Goal: Task Accomplishment & Management: Manage account settings

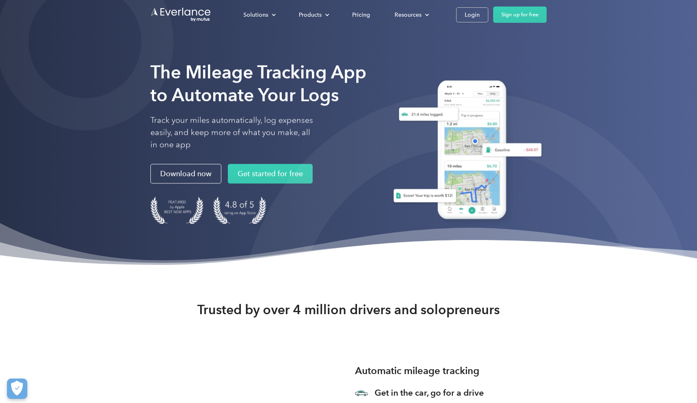
click at [96, 1] on div "Solutions For companies Easy vehicle reimbursements For self-employed Maximize …" at bounding box center [348, 14] width 697 height 29
click at [449, 21] on div "Solutions For companies Easy vehicle reimbursements For self-employed Maximize …" at bounding box center [389, 15] width 316 height 16
click at [471, 20] on div "Login" at bounding box center [472, 15] width 15 height 10
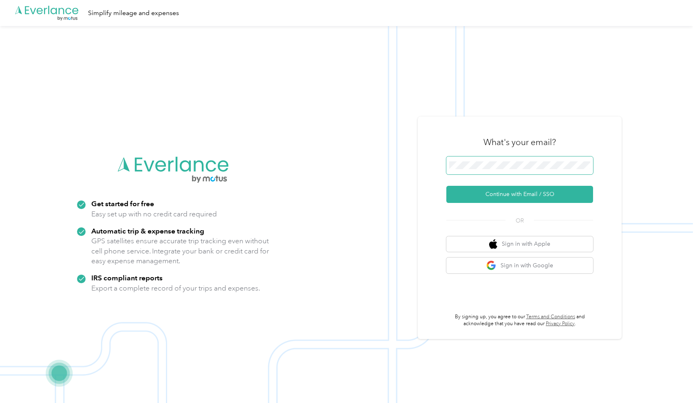
click at [482, 157] on span at bounding box center [519, 166] width 147 height 18
click at [510, 202] on button "Continue with Email / SSO" at bounding box center [519, 194] width 147 height 17
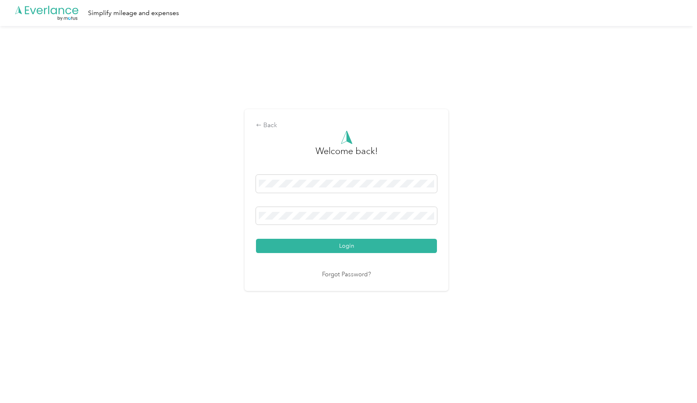
click at [349, 246] on button "Login" at bounding box center [346, 246] width 181 height 14
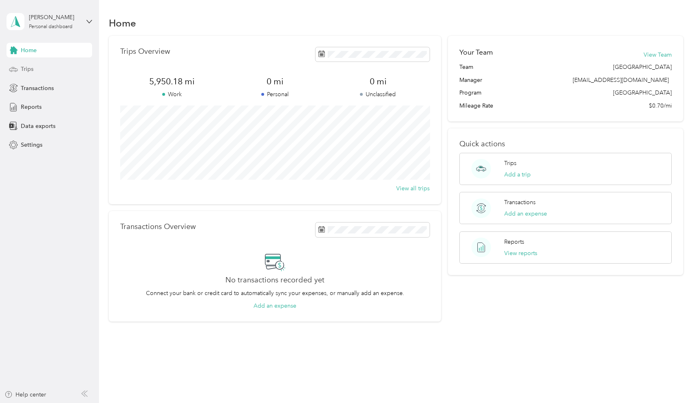
click at [40, 68] on div "Trips" at bounding box center [50, 69] width 86 height 15
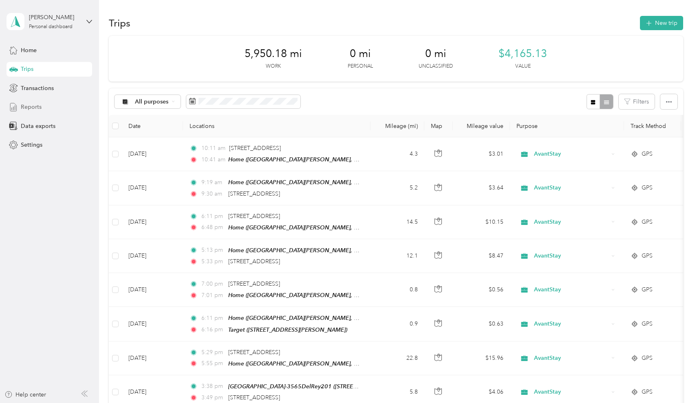
click at [45, 112] on div "Reports" at bounding box center [50, 107] width 86 height 15
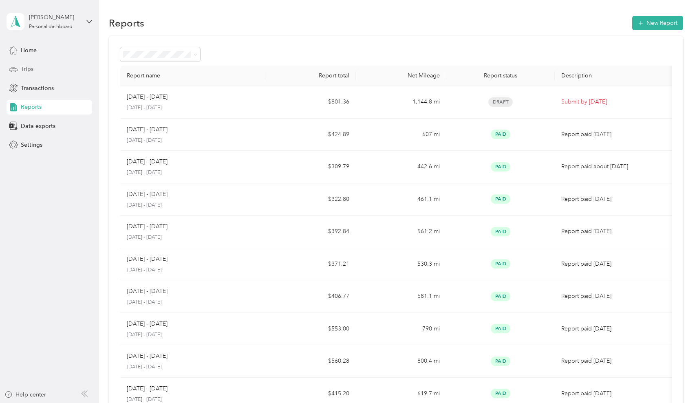
click at [32, 70] on span "Trips" at bounding box center [27, 69] width 13 height 9
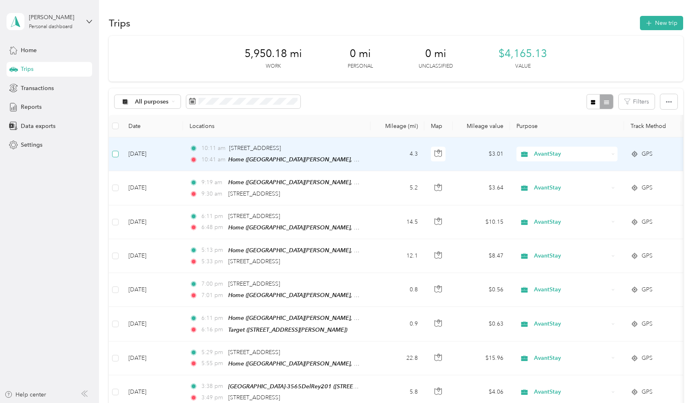
click at [116, 156] on span at bounding box center [115, 154] width 7 height 7
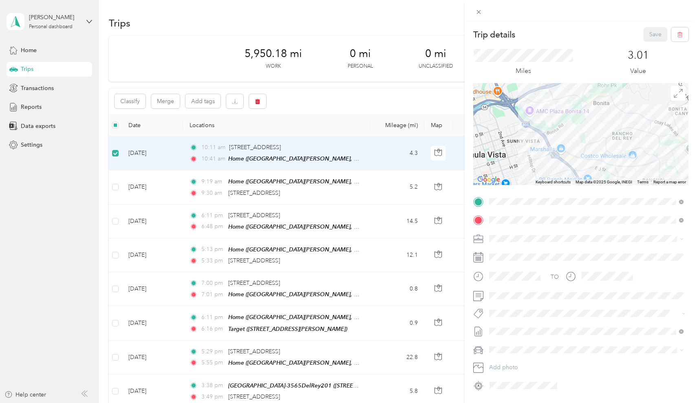
click at [115, 188] on div "Trip details Save This trip cannot be edited because it is either under review,…" at bounding box center [348, 201] width 697 height 403
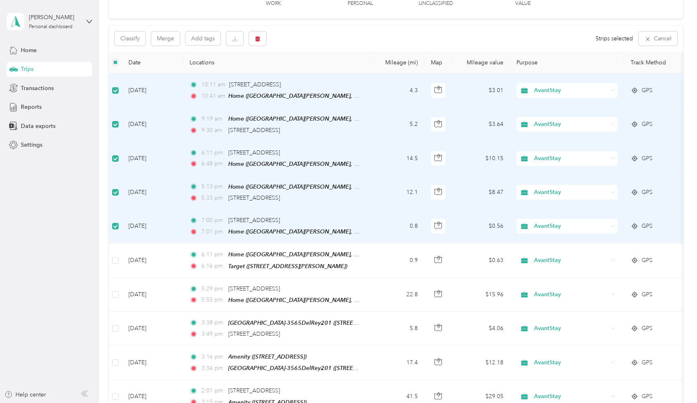
scroll to position [79, 0]
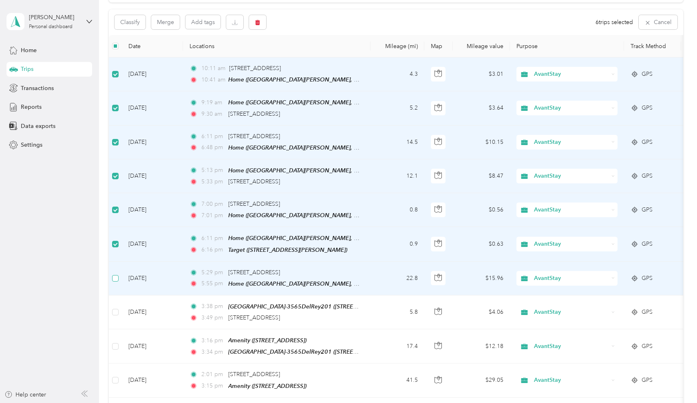
click at [116, 277] on span at bounding box center [115, 278] width 7 height 7
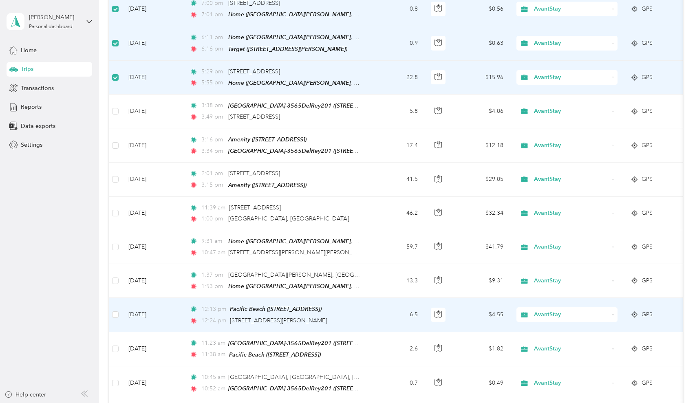
scroll to position [282, 0]
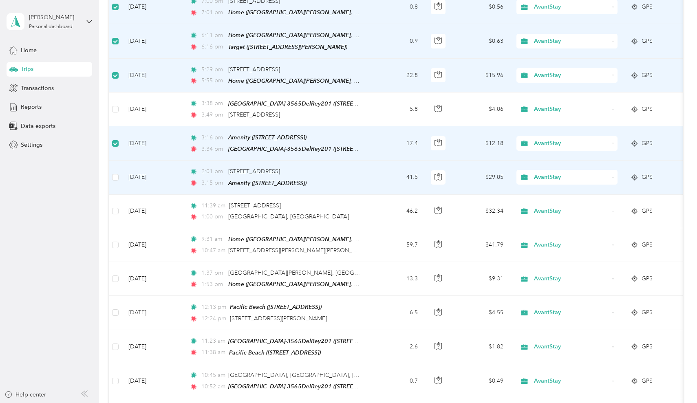
click at [117, 164] on td at bounding box center [115, 178] width 13 height 34
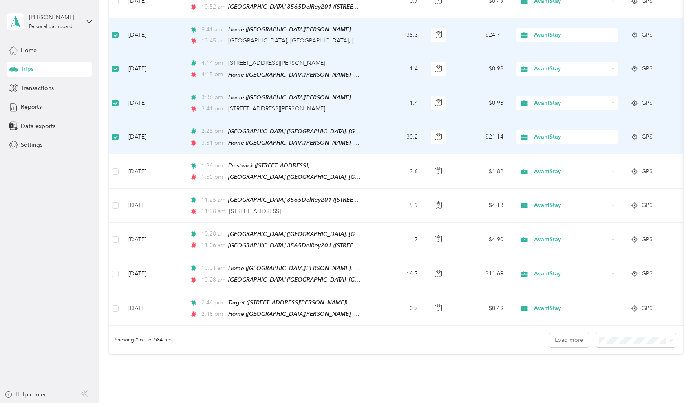
scroll to position [664, 0]
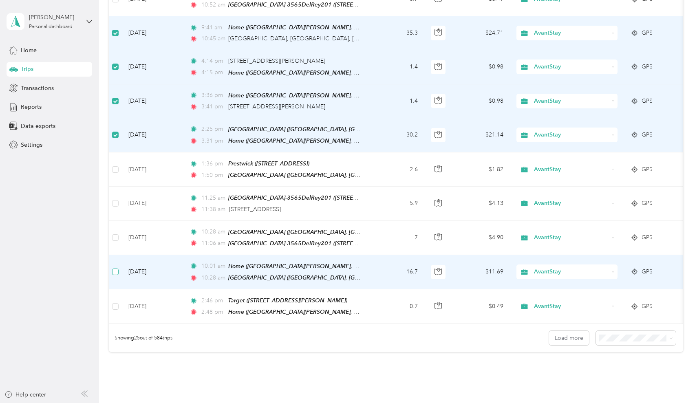
click at [118, 269] on span at bounding box center [115, 272] width 7 height 7
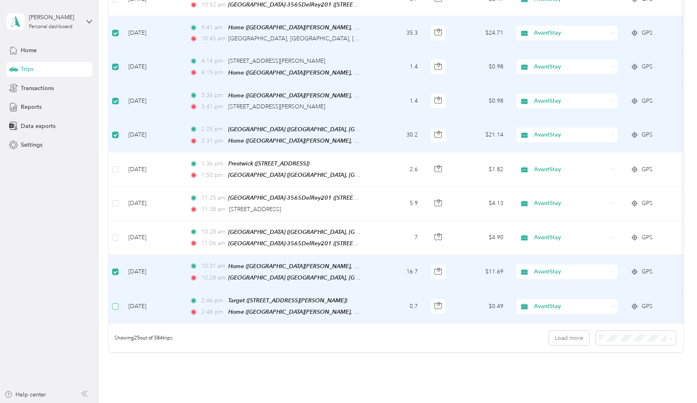
click at [116, 303] on span at bounding box center [115, 306] width 7 height 7
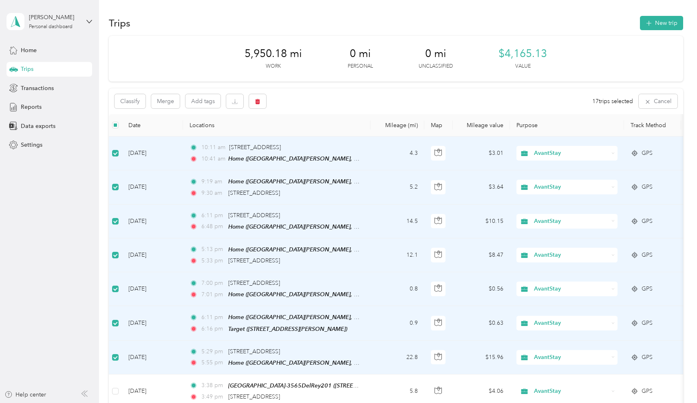
scroll to position [0, 0]
click at [259, 102] on icon "button" at bounding box center [258, 101] width 5 height 5
click at [314, 134] on button "Yes" at bounding box center [320, 134] width 16 height 13
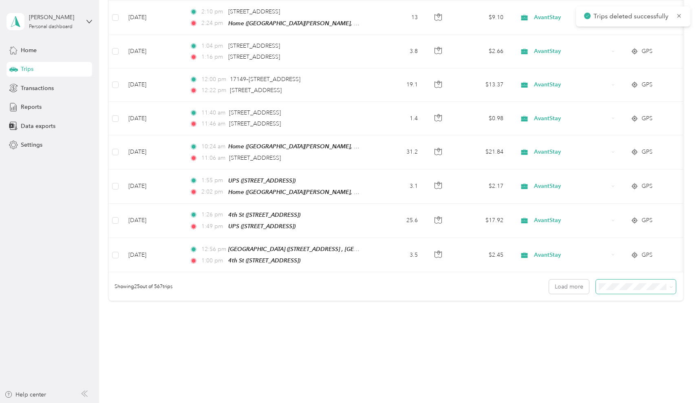
scroll to position [715, 0]
click at [616, 317] on span "100 per load" at bounding box center [620, 319] width 33 height 7
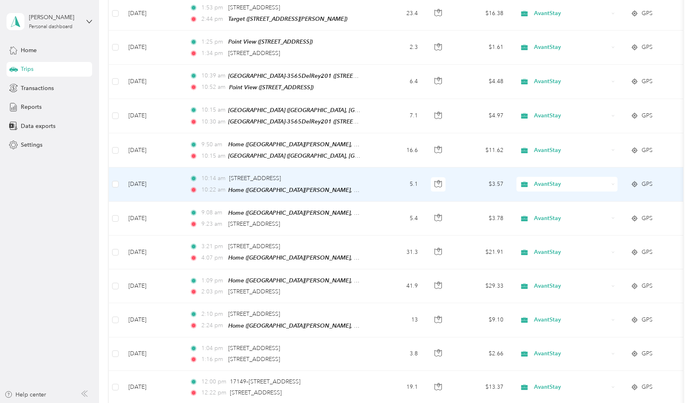
scroll to position [417, 0]
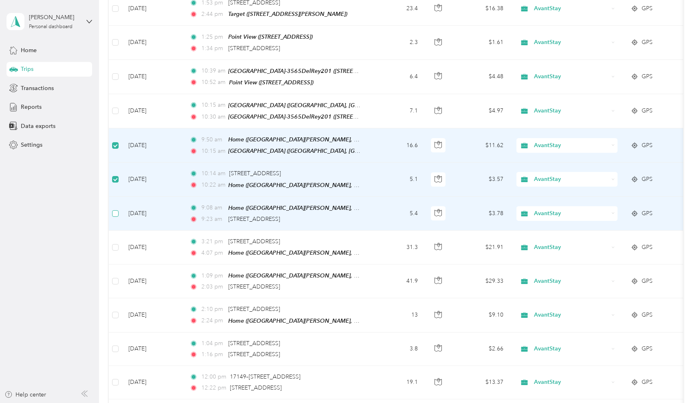
click at [115, 210] on span at bounding box center [115, 213] width 7 height 7
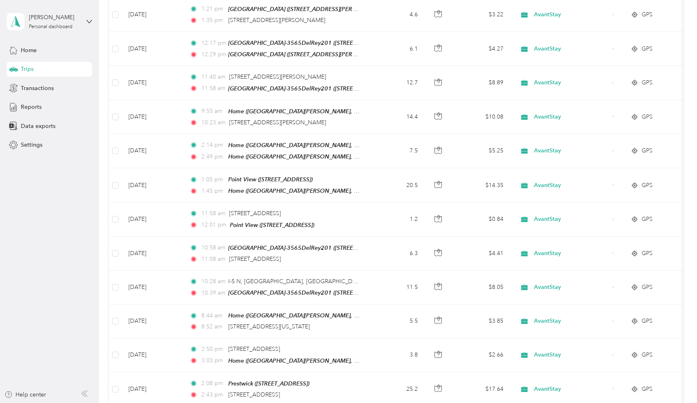
scroll to position [1195, 0]
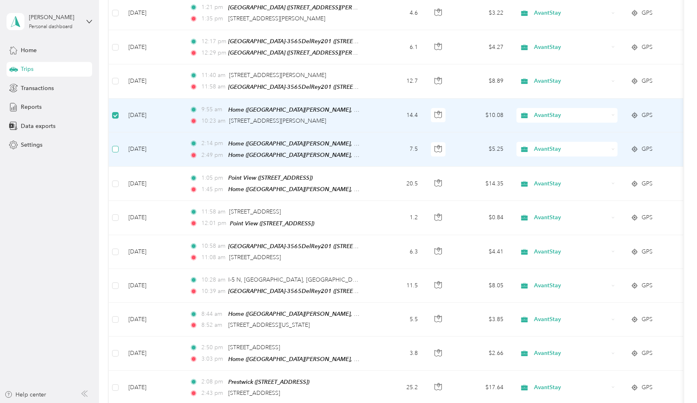
click at [117, 146] on span at bounding box center [115, 149] width 7 height 7
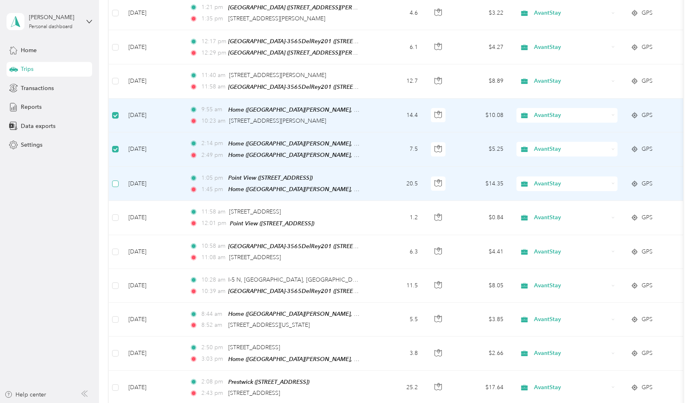
click at [118, 181] on span at bounding box center [115, 184] width 7 height 7
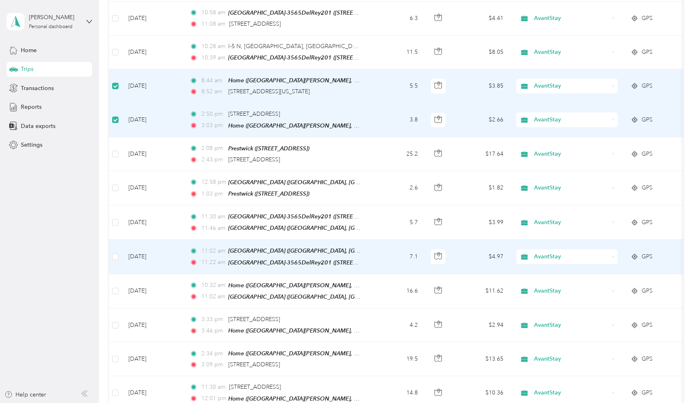
scroll to position [1429, 0]
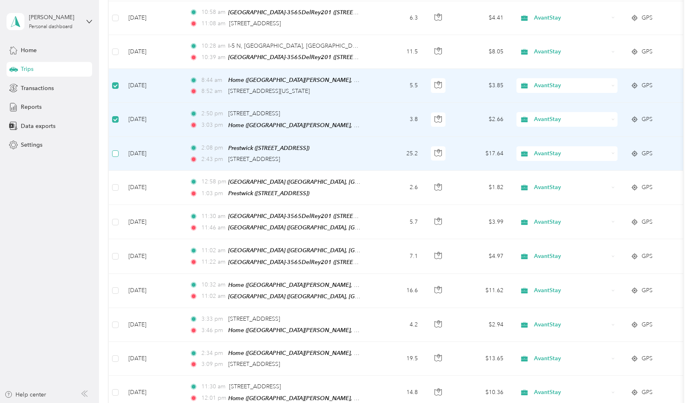
click at [117, 150] on span at bounding box center [115, 153] width 7 height 7
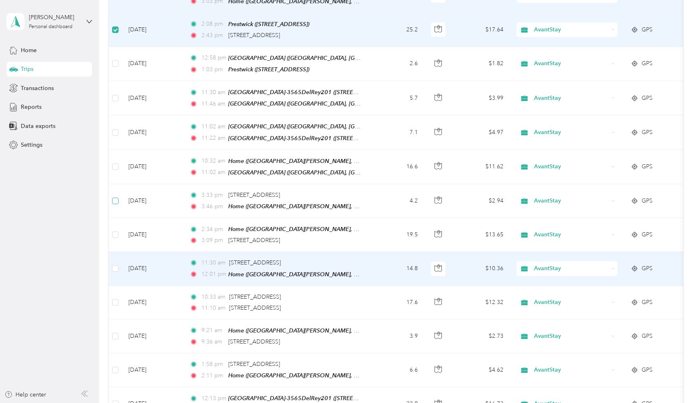
scroll to position [1554, 0]
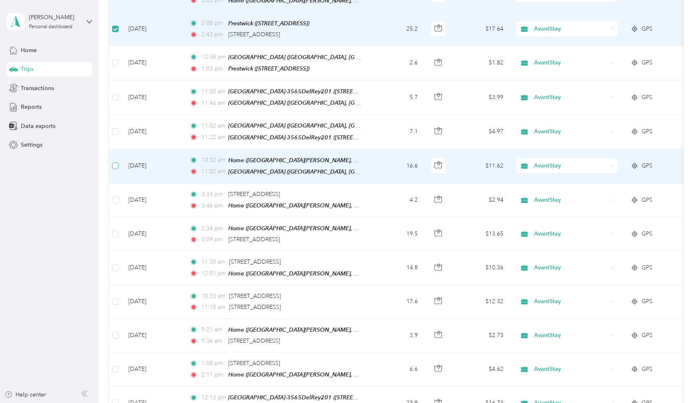
click at [117, 163] on span at bounding box center [115, 166] width 7 height 7
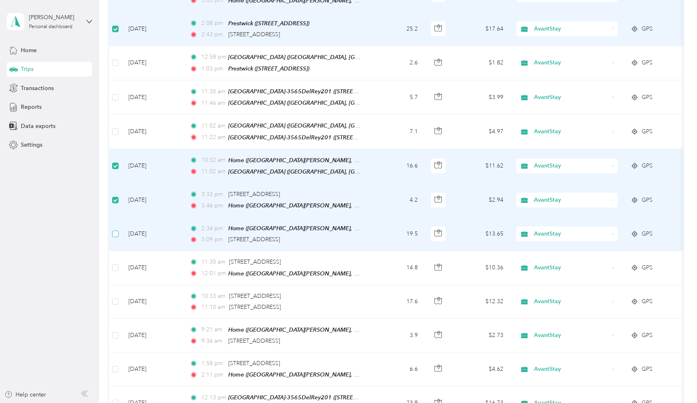
click at [115, 229] on label at bounding box center [115, 233] width 7 height 9
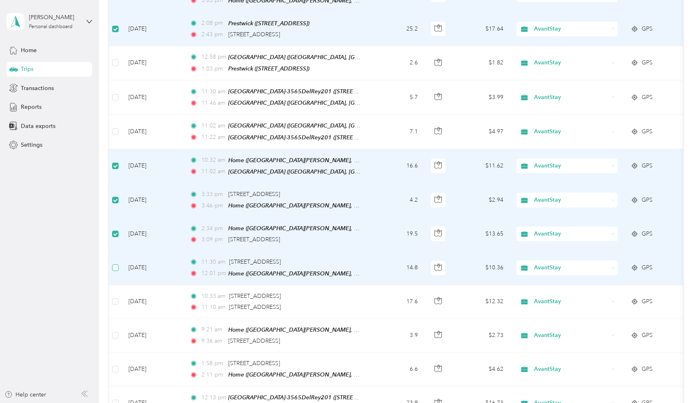
click at [118, 265] on span at bounding box center [115, 268] width 7 height 7
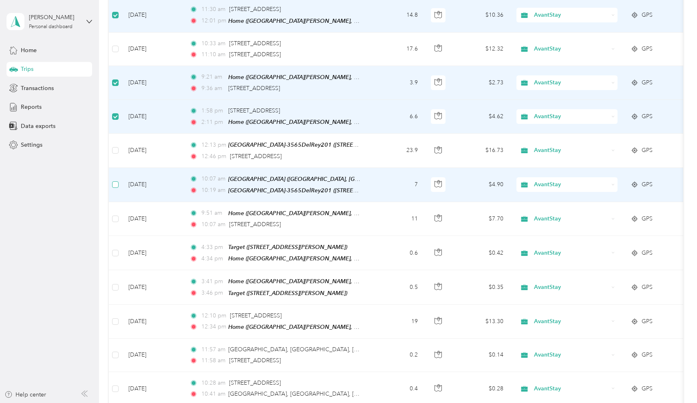
scroll to position [1807, 0]
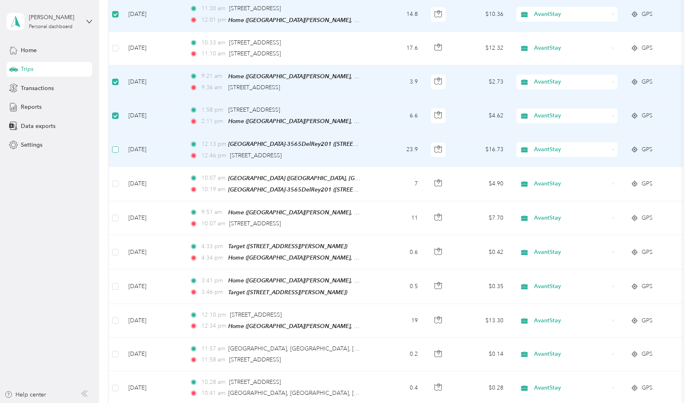
click at [117, 146] on span at bounding box center [115, 149] width 7 height 7
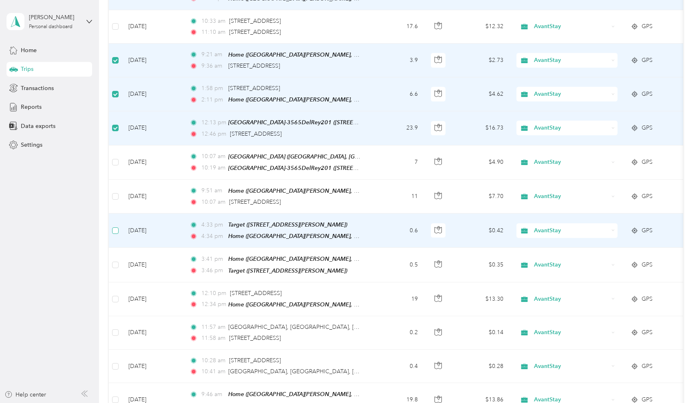
scroll to position [1831, 0]
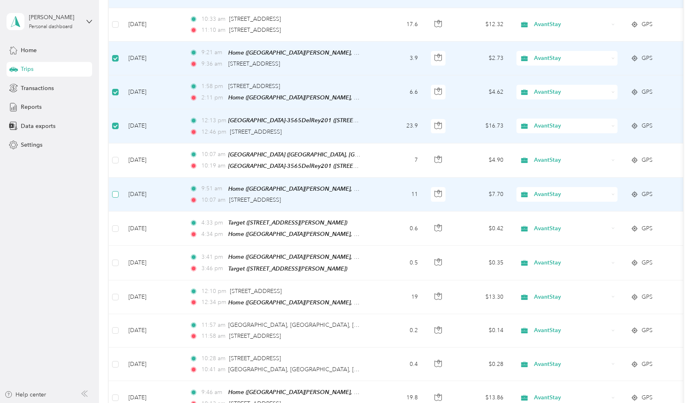
click at [118, 191] on span at bounding box center [115, 194] width 7 height 7
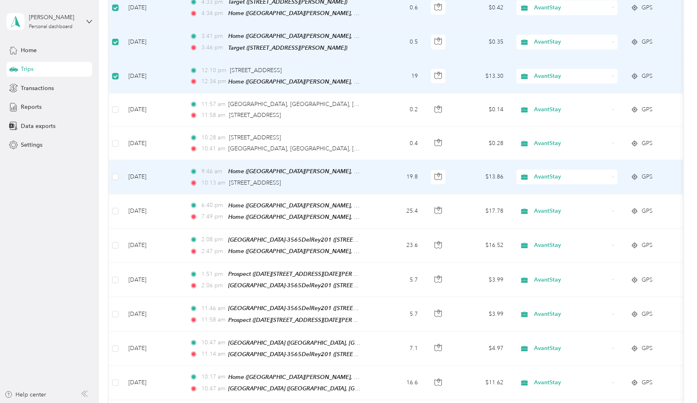
scroll to position [2063, 0]
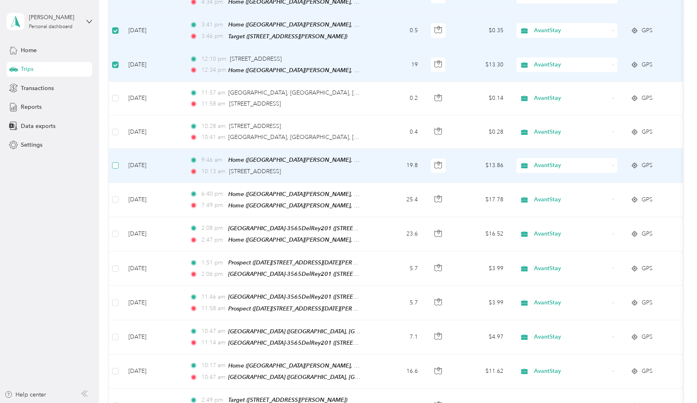
click at [117, 162] on span at bounding box center [115, 165] width 7 height 7
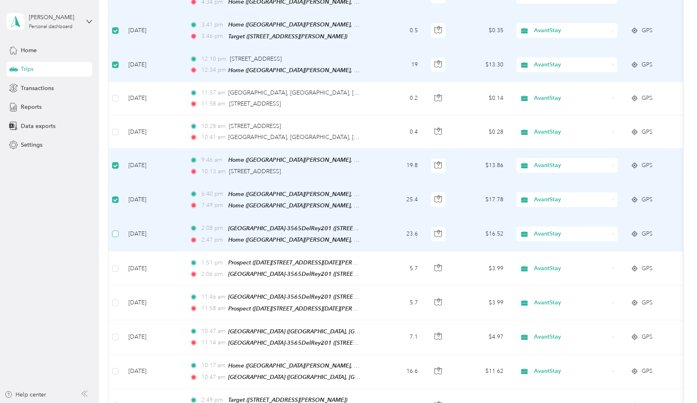
click at [115, 231] on span at bounding box center [115, 234] width 7 height 7
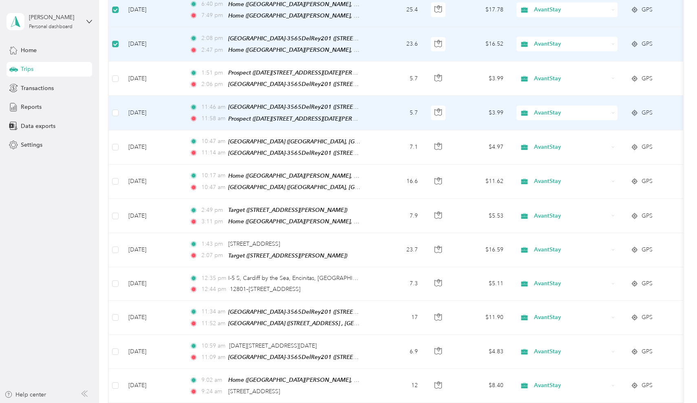
scroll to position [2255, 0]
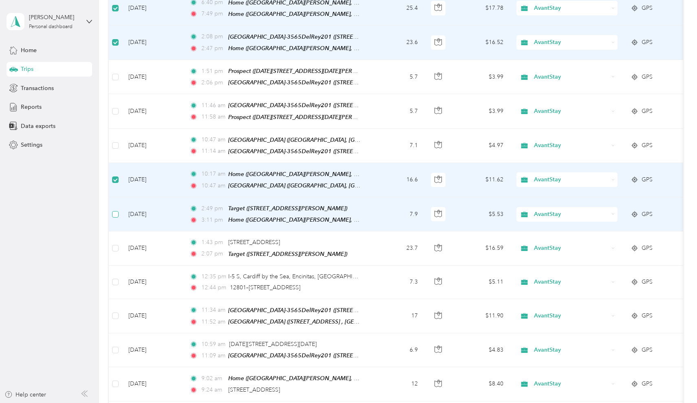
click at [115, 211] on span at bounding box center [115, 214] width 7 height 7
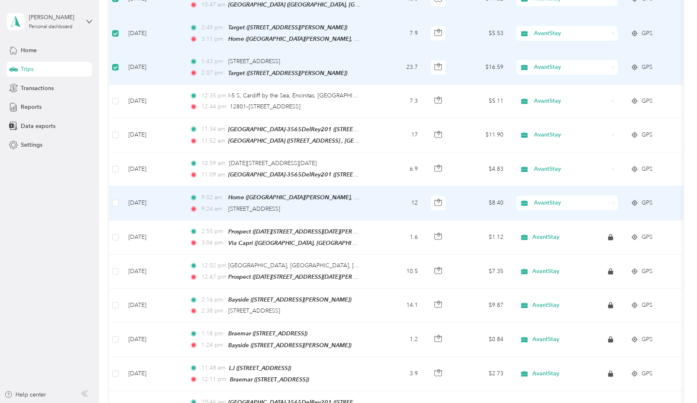
scroll to position [2437, 0]
click at [118, 199] on span at bounding box center [115, 202] width 7 height 7
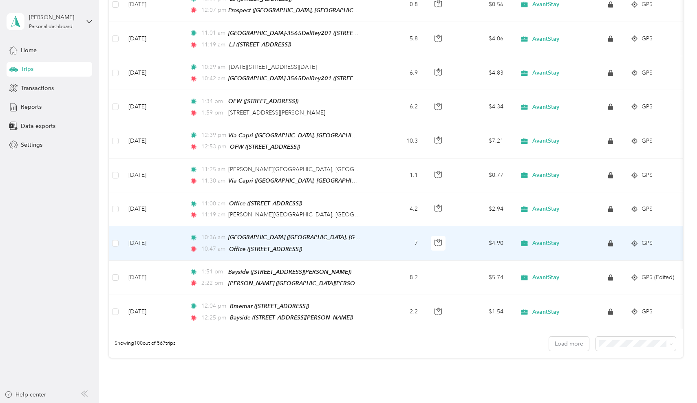
scroll to position [3217, 0]
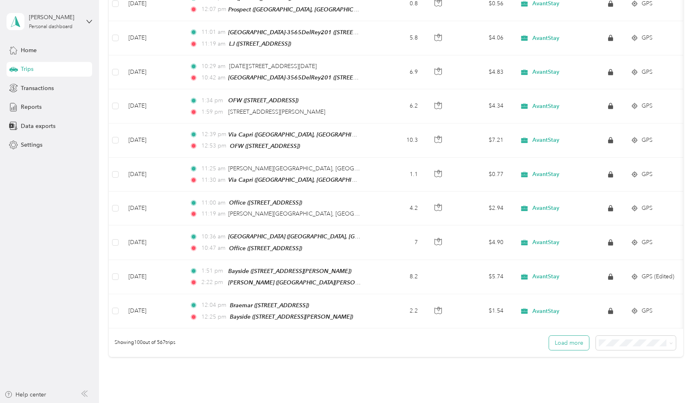
click at [565, 336] on button "Load more" at bounding box center [569, 343] width 40 height 14
click at [572, 336] on button "Load more" at bounding box center [569, 343] width 40 height 14
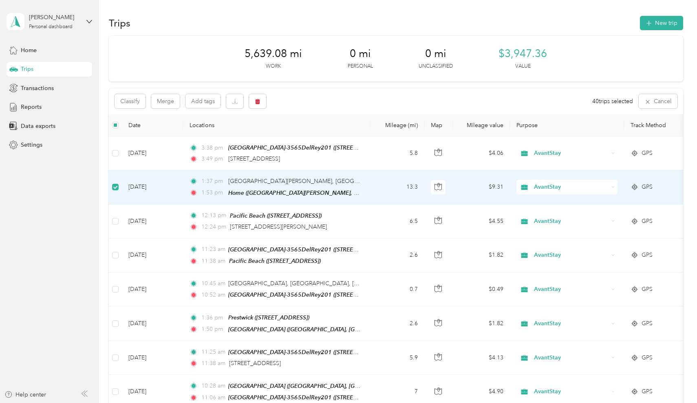
scroll to position [0, 0]
click at [258, 100] on icon "button" at bounding box center [258, 101] width 5 height 5
click at [320, 135] on button "Yes" at bounding box center [320, 134] width 16 height 13
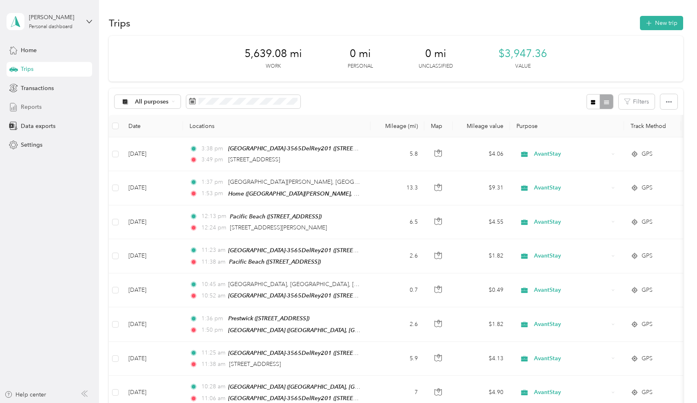
click at [38, 105] on span "Reports" at bounding box center [31, 107] width 21 height 9
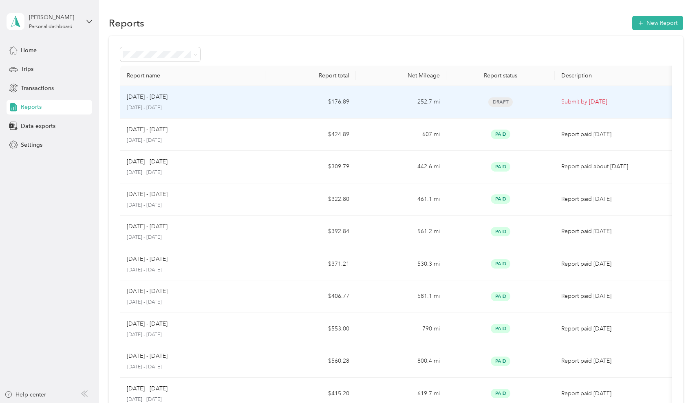
click at [344, 101] on td "$176.89" at bounding box center [310, 102] width 90 height 33
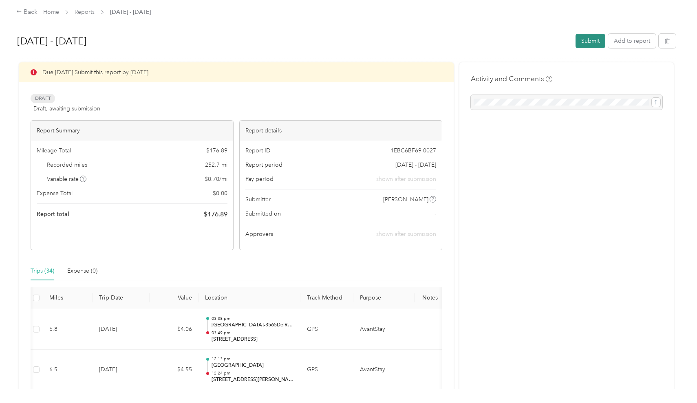
click at [590, 39] on button "Submit" at bounding box center [591, 41] width 30 height 14
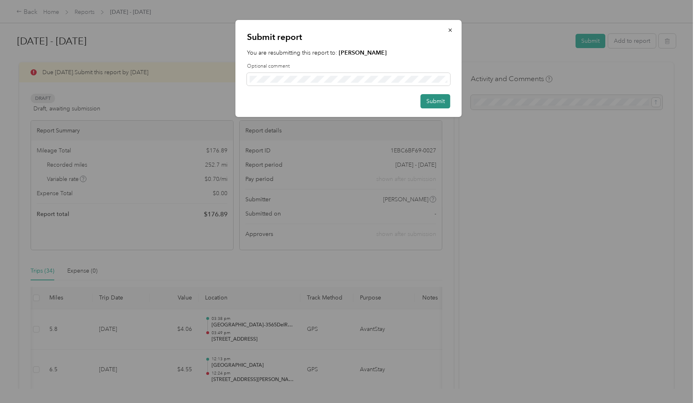
click at [439, 95] on button "Submit" at bounding box center [436, 101] width 30 height 14
